Goal: Complete application form

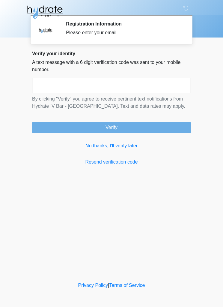
click at [128, 146] on link "No thanks, I'll verify later" at bounding box center [111, 145] width 159 height 7
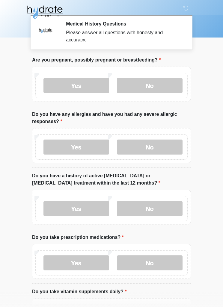
click at [171, 80] on label "No" at bounding box center [150, 85] width 66 height 15
click at [82, 145] on label "Yes" at bounding box center [76, 146] width 66 height 15
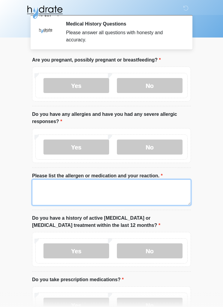
click at [101, 198] on textarea "Please list the allergen or medication and your reaction." at bounding box center [111, 192] width 159 height 26
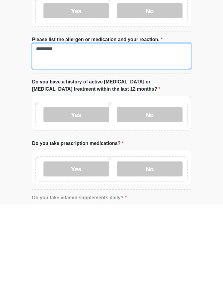
type textarea "********"
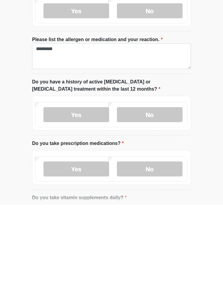
click at [181, 209] on label "No" at bounding box center [150, 216] width 66 height 15
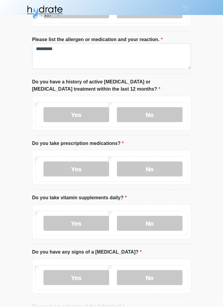
click at [95, 171] on label "Yes" at bounding box center [76, 168] width 66 height 15
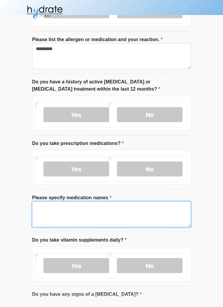
click at [117, 206] on textarea "Please specify medication names" at bounding box center [111, 214] width 159 height 26
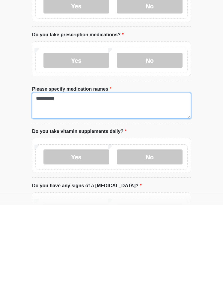
type textarea "**********"
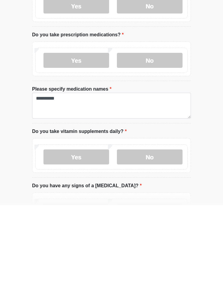
click at [159, 251] on label "No" at bounding box center [150, 258] width 66 height 15
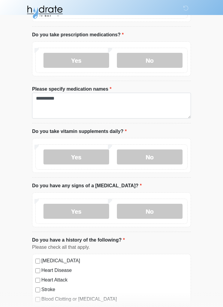
click at [160, 216] on label "No" at bounding box center [150, 211] width 66 height 15
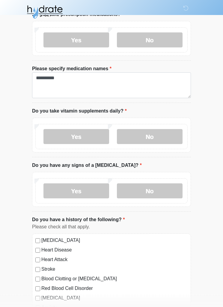
scroll to position [346, 0]
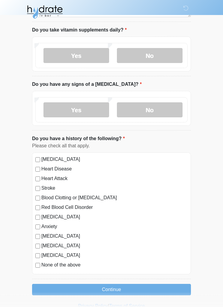
click at [161, 286] on button "Continue" at bounding box center [111, 289] width 159 height 11
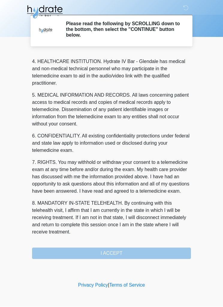
scroll to position [175, 0]
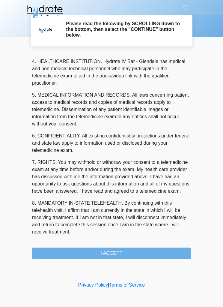
click at [160, 254] on button "I ACCEPT" at bounding box center [111, 253] width 159 height 11
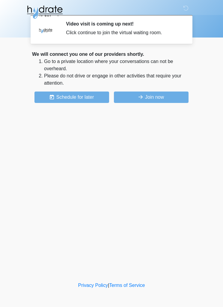
click at [170, 93] on button "Join now" at bounding box center [151, 96] width 75 height 11
